Goal: Task Accomplishment & Management: Use online tool/utility

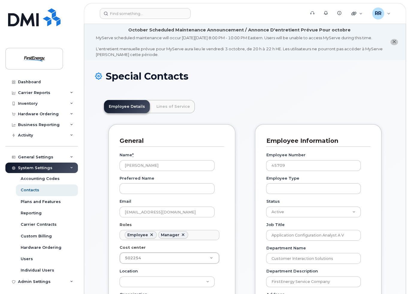
scroll to position [18, 0]
drag, startPoint x: 290, startPoint y: 79, endPoint x: 293, endPoint y: 83, distance: 4.5
click at [291, 81] on h1 "Special Contacts" at bounding box center [245, 76] width 300 height 10
click at [37, 111] on div "Hardware Ordering" at bounding box center [41, 114] width 73 height 11
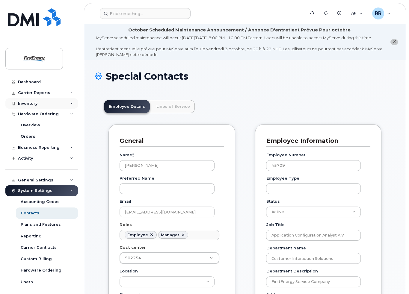
click at [31, 106] on div "Inventory" at bounding box center [41, 103] width 73 height 11
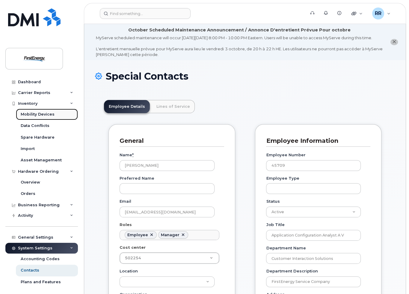
click at [35, 115] on div "Mobility Devices" at bounding box center [38, 114] width 34 height 5
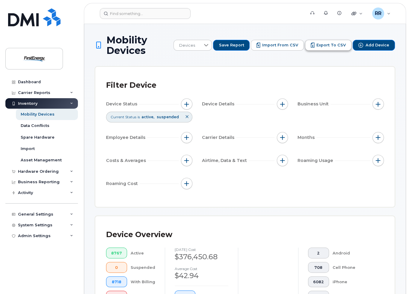
click at [335, 46] on span "Export to CSV" at bounding box center [331, 45] width 29 height 5
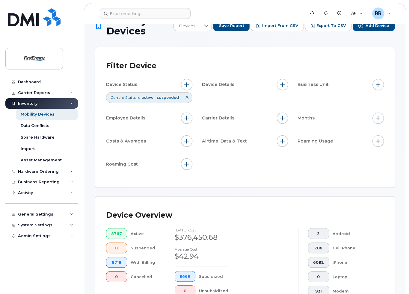
scroll to position [30, 0]
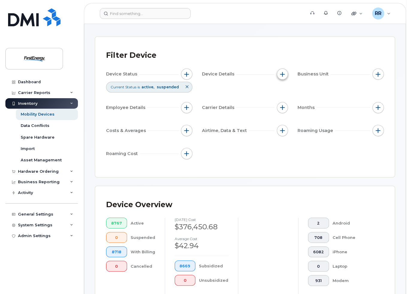
click at [281, 79] on button "button" at bounding box center [282, 74] width 11 height 11
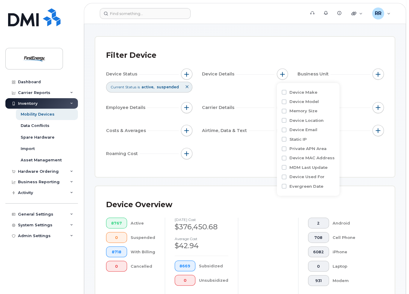
scroll to position [0, 0]
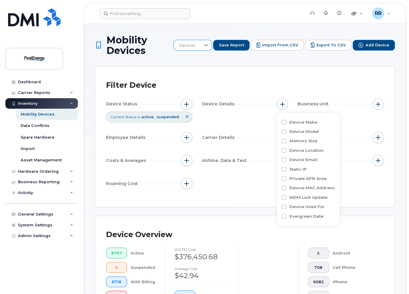
click at [212, 48] on div at bounding box center [206, 45] width 11 height 10
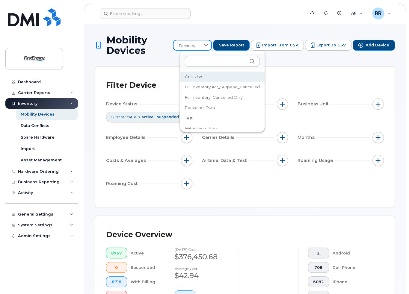
scroll to position [30, 0]
click at [219, 78] on span "Full Inventory Act_Suspend_Cancelled" at bounding box center [223, 78] width 75 height 6
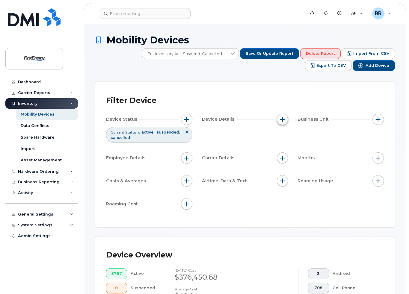
click at [283, 121] on span "button" at bounding box center [282, 119] width 5 height 5
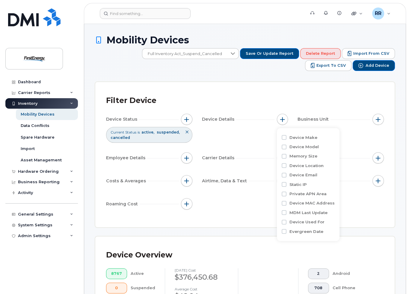
click at [286, 85] on div "Filter Device Device Status Current Status is active suspended cancelled Device…" at bounding box center [245, 154] width 300 height 145
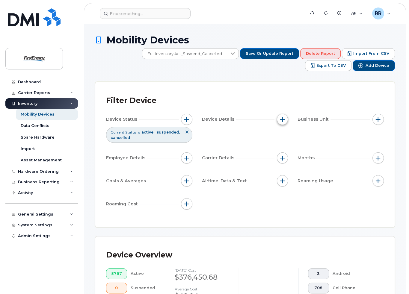
click at [282, 123] on button "button" at bounding box center [282, 119] width 11 height 11
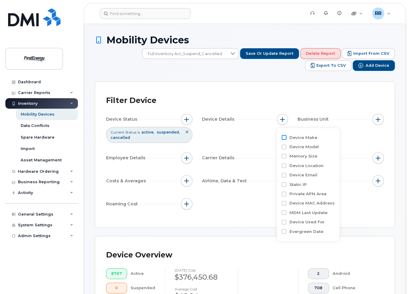
click at [284, 138] on input "Device Make" at bounding box center [284, 137] width 5 height 5
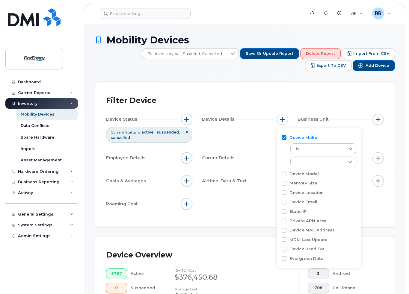
click at [284, 139] on input "Device Make" at bounding box center [284, 137] width 5 height 5
checkbox input "false"
